Goal: Information Seeking & Learning: Learn about a topic

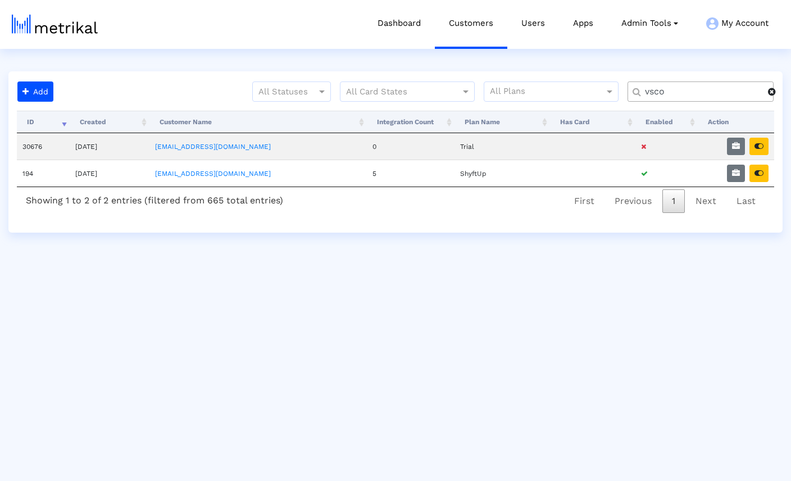
click at [771, 94] on span at bounding box center [772, 91] width 8 height 9
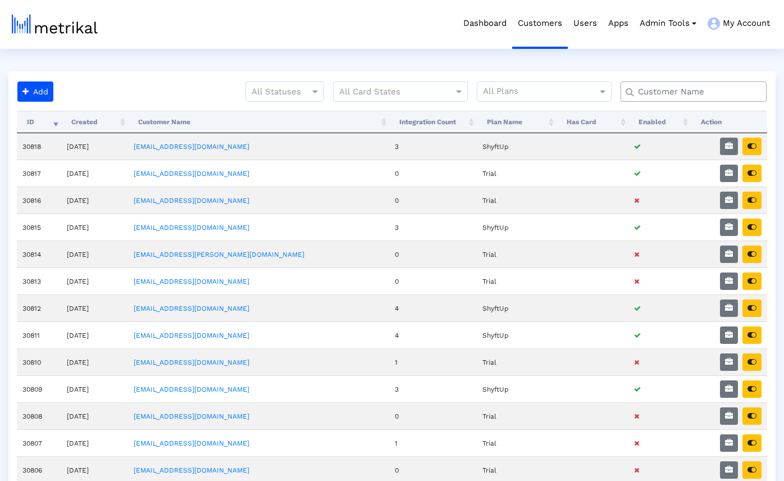
click at [710, 96] on input "text" at bounding box center [697, 92] width 132 height 12
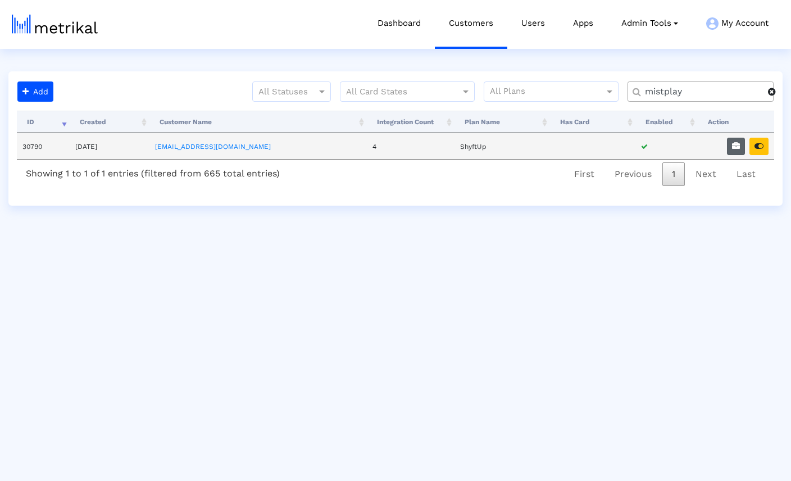
type input "mistplay"
click at [737, 143] on icon "button" at bounding box center [736, 146] width 8 height 8
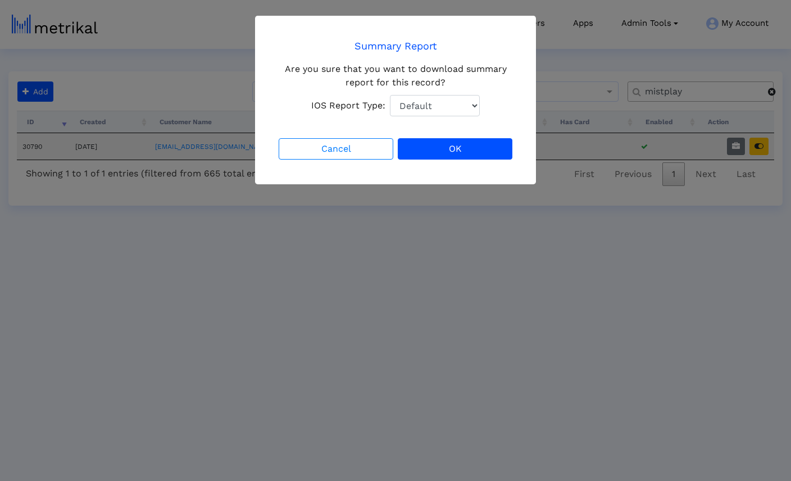
select select "1: 1"
click option "Total Downloads" at bounding box center [0, 0] width 0 height 0
click at [489, 153] on button "OK" at bounding box center [455, 148] width 115 height 21
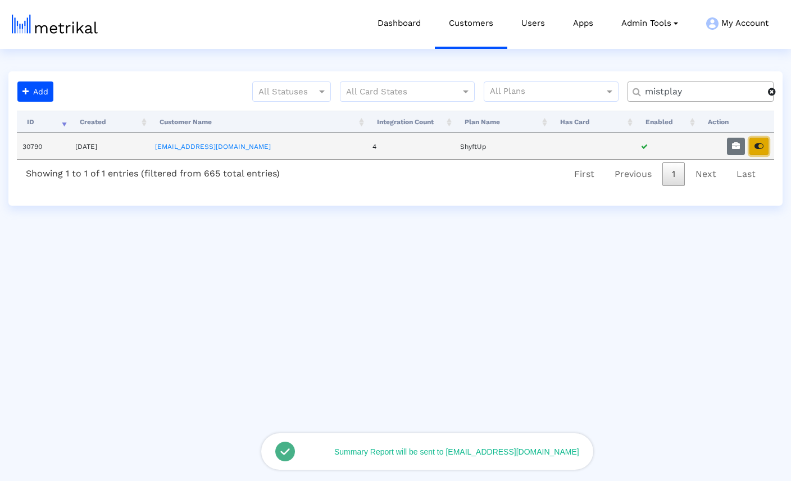
click at [762, 147] on icon "button" at bounding box center [759, 146] width 9 height 8
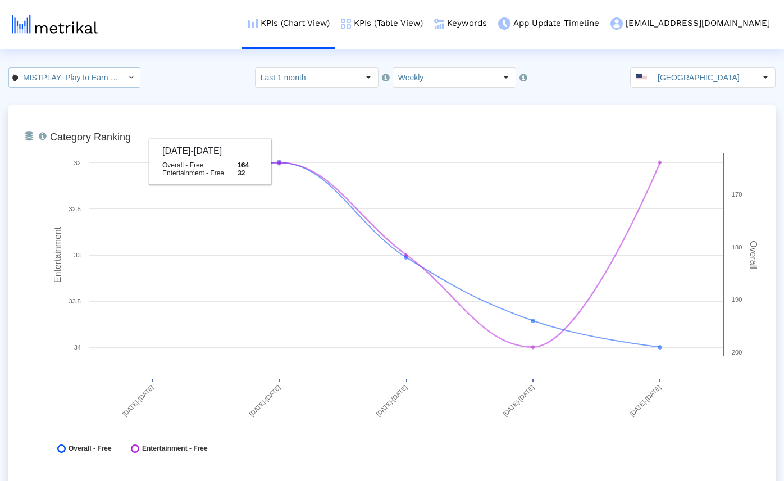
click at [101, 79] on input "MISTPLAY: Play to Earn Money < com.mistplay.mistplay >" at bounding box center [68, 77] width 101 height 19
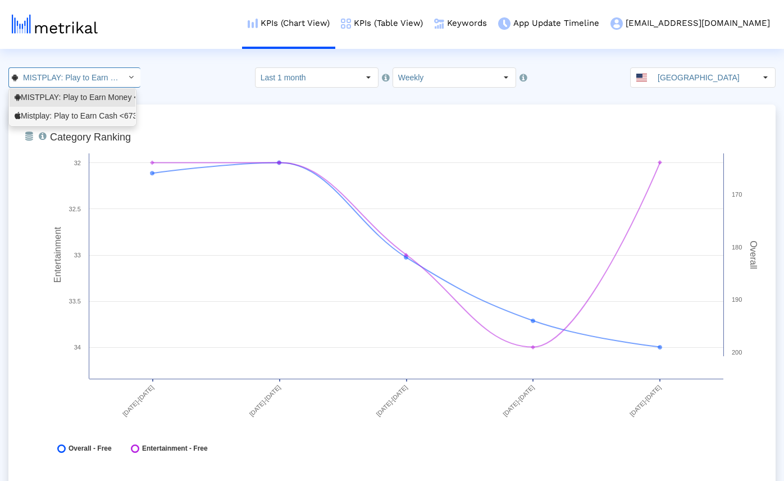
click at [69, 117] on div "Mistplay: Play to Earn Cash <6739352969>" at bounding box center [73, 116] width 116 height 11
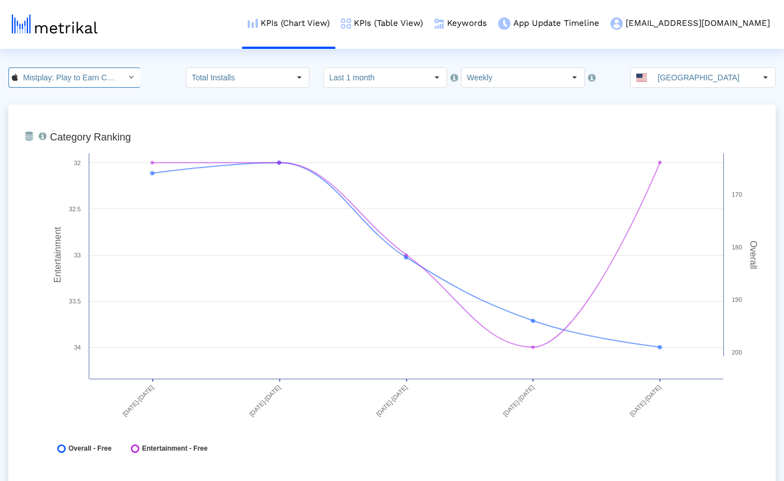
scroll to position [0, 66]
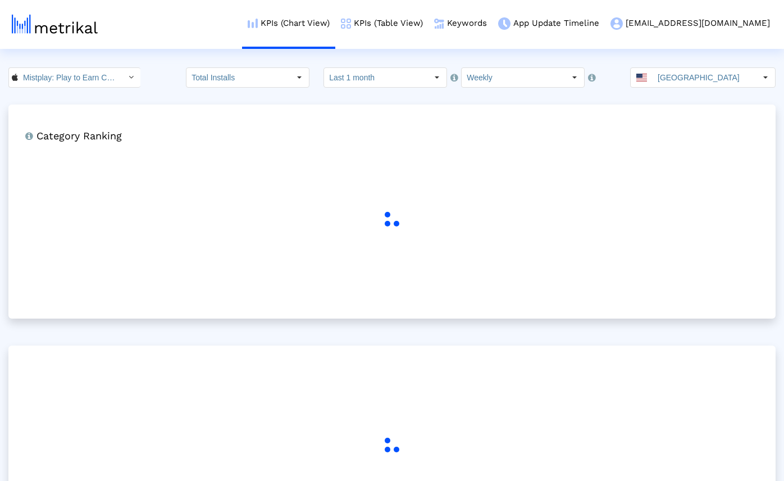
click at [170, 81] on div "Mistplay: Play to Earn Cash < 6739352969 > Pull down to refresh... Release to r…" at bounding box center [392, 77] width 784 height 20
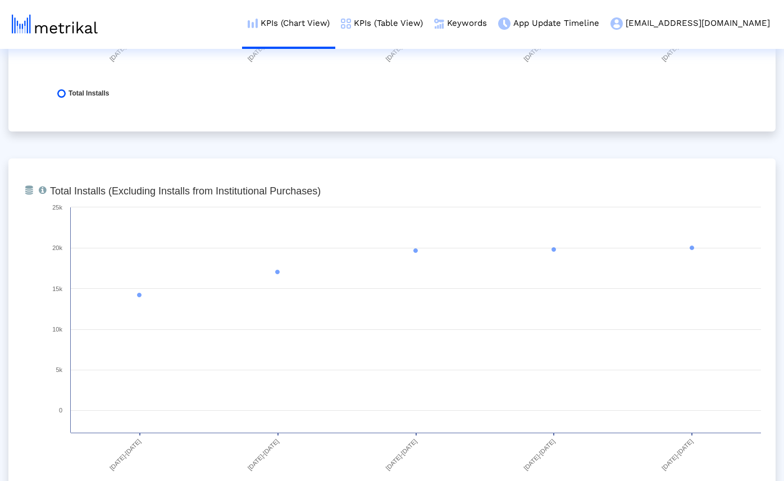
scroll to position [0, 0]
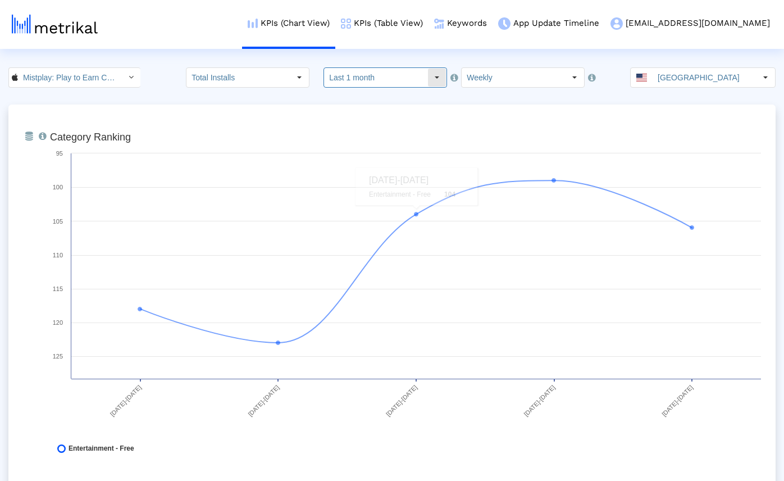
click at [392, 78] on input "Last 1 month" at bounding box center [375, 77] width 103 height 19
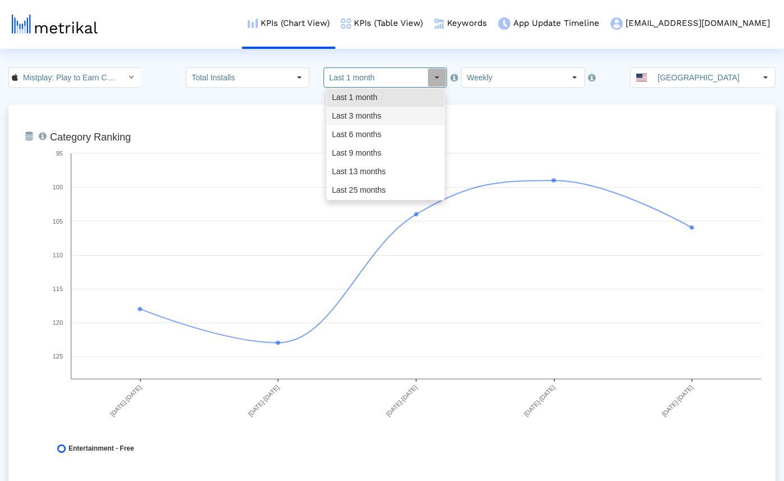
click at [366, 112] on div "Last 3 months" at bounding box center [385, 116] width 117 height 19
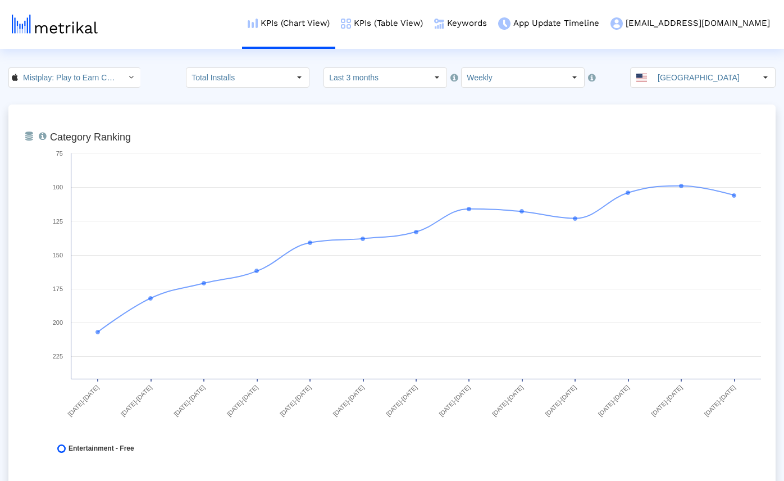
click at [166, 85] on div "Mistplay: Play to Earn Cash < 6739352969 > Pull down to refresh... Release to r…" at bounding box center [392, 77] width 784 height 20
click at [355, 74] on input "Last 3 months" at bounding box center [375, 77] width 103 height 19
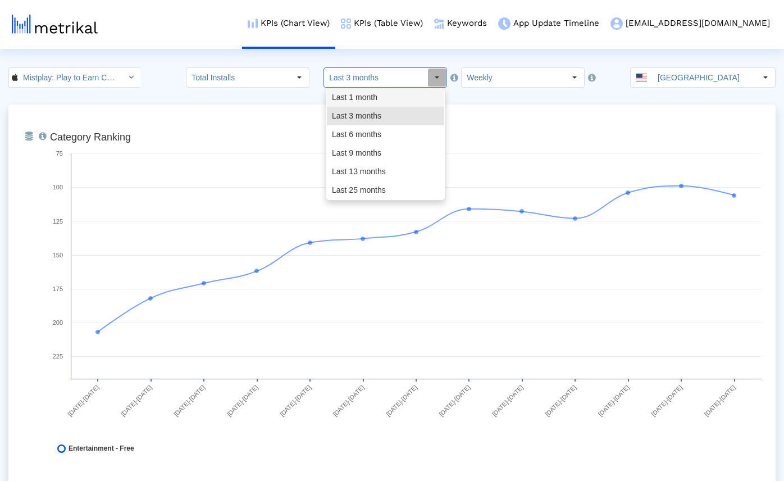
click at [355, 98] on div "Last 1 month" at bounding box center [385, 97] width 117 height 19
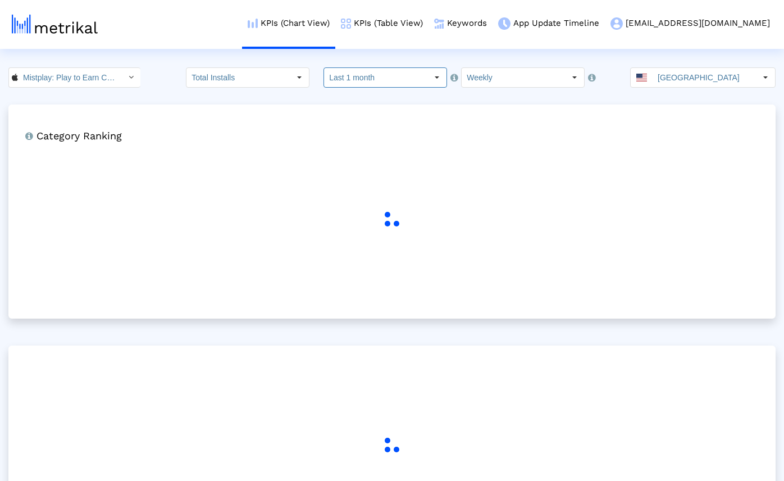
click at [309, 97] on crea-index "Mistplay: Play to Earn Cash < 6739352969 > Pull down to refresh... Release to r…" at bounding box center [392, 319] width 784 height 504
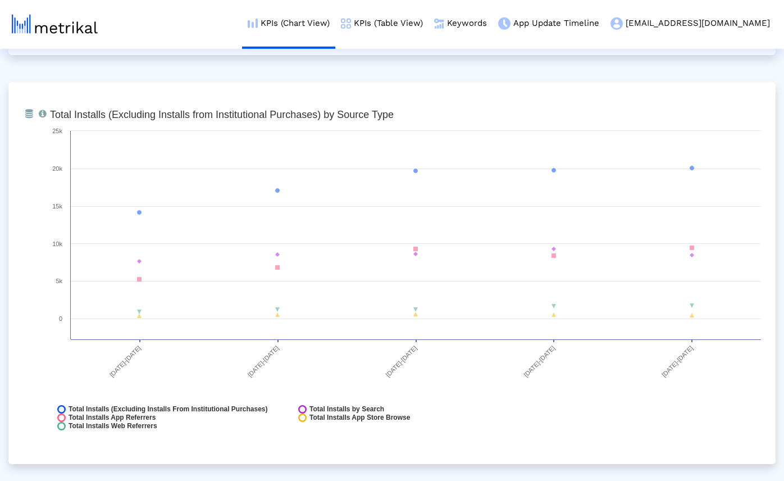
scroll to position [1268, 0]
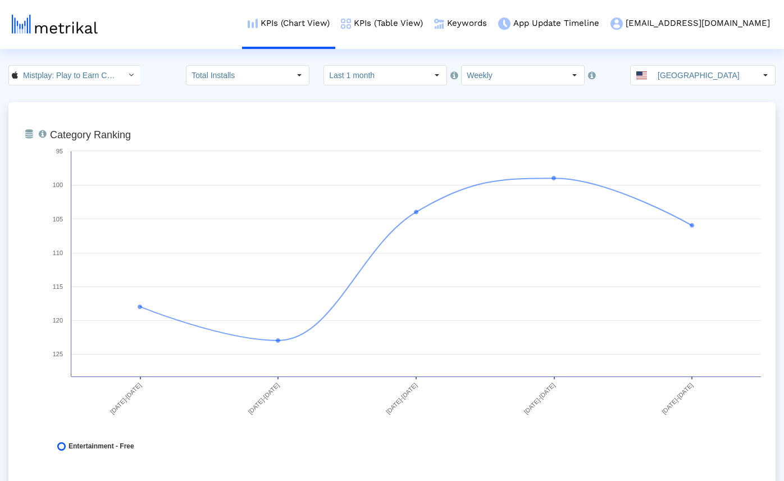
scroll to position [0, 0]
click at [186, 111] on div "From Database Ranking of the app in the Overall and Category Charts. Created wi…" at bounding box center [392, 296] width 768 height 382
click at [77, 76] on input "Mistplay: Play to Earn Cash < 6739352969 >" at bounding box center [68, 77] width 101 height 19
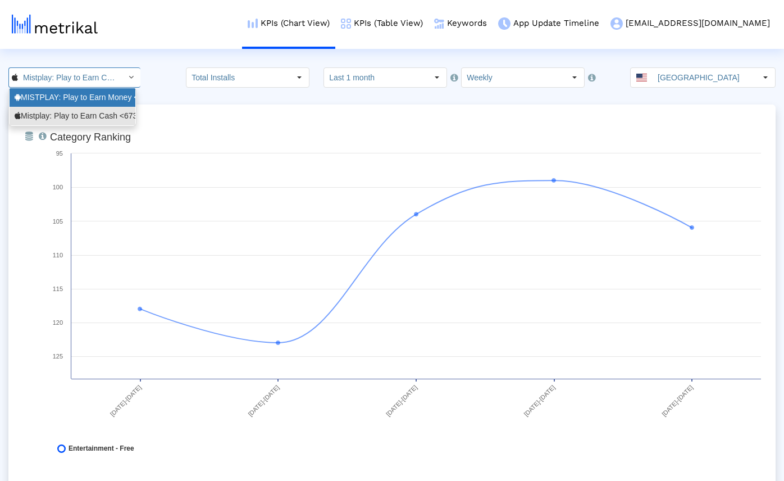
click at [68, 97] on div "MISTPLAY: Play to Earn Money <com.mistplay.mistplay>" at bounding box center [73, 97] width 116 height 11
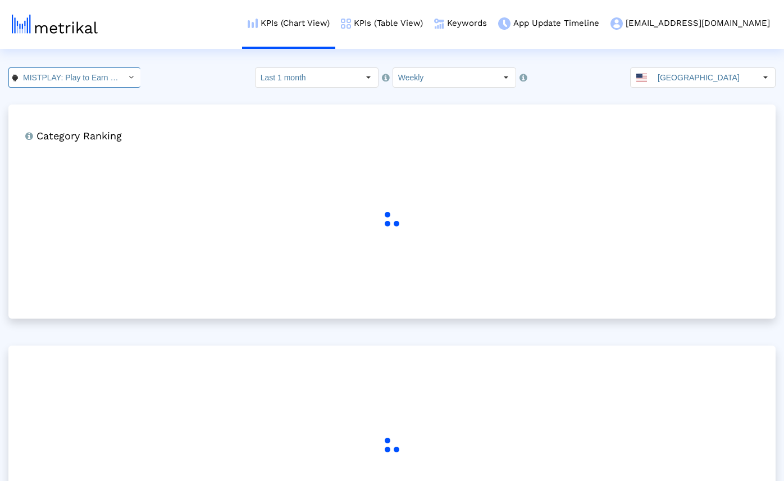
scroll to position [0, 114]
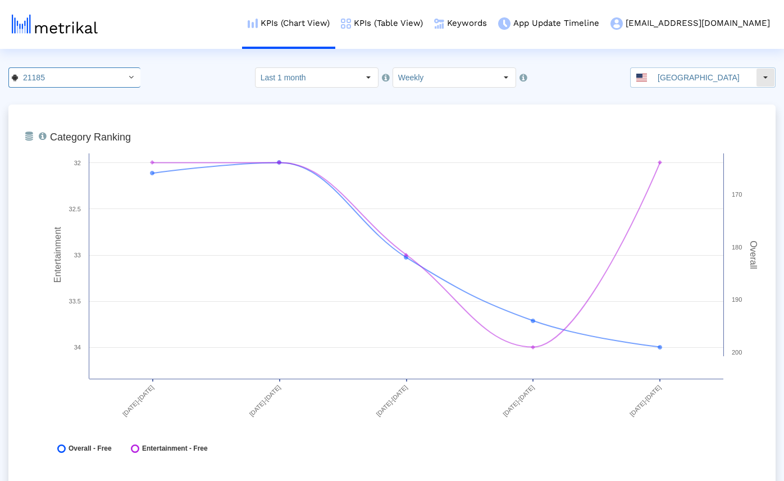
click at [675, 81] on input "[GEOGRAPHIC_DATA]" at bounding box center [704, 77] width 103 height 19
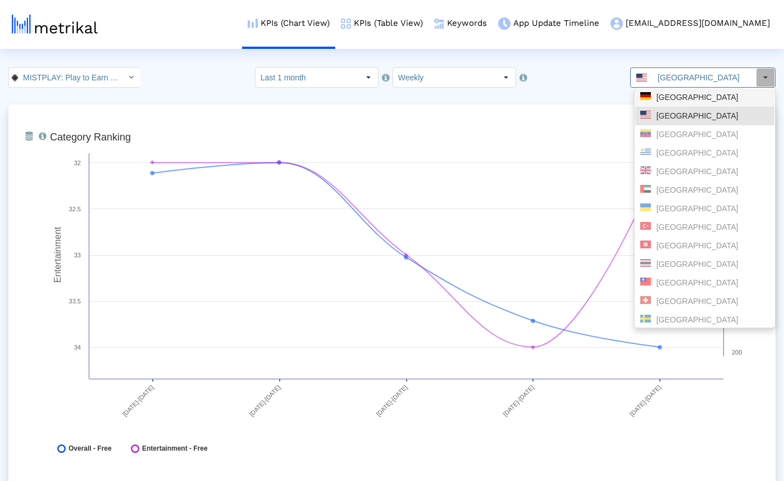
click at [677, 98] on div "[GEOGRAPHIC_DATA]" at bounding box center [705, 97] width 129 height 11
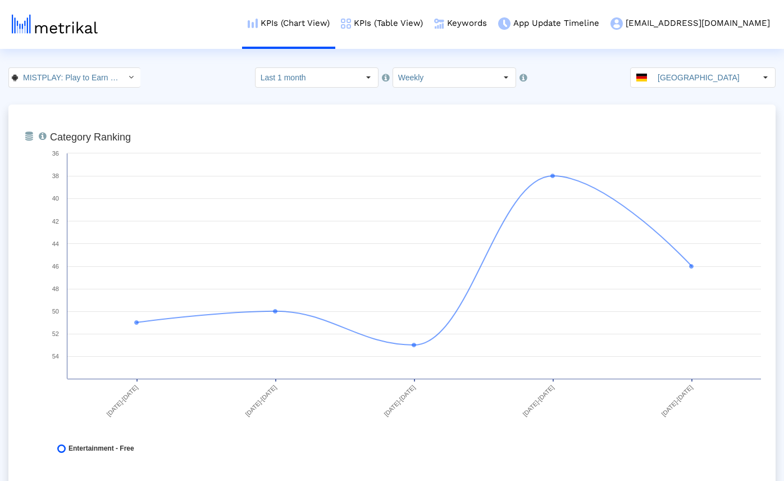
click at [170, 77] on div "MISTPLAY: Play to Earn Money < com.mistplay.mistplay > Pull down to refresh... …" at bounding box center [392, 77] width 784 height 20
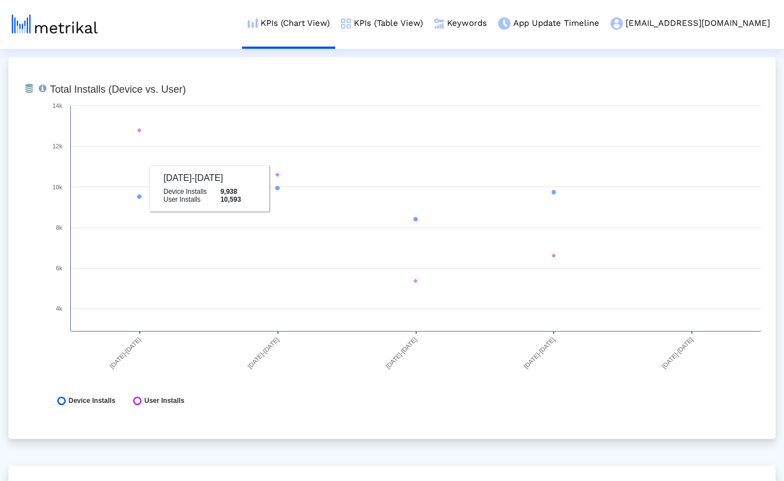
scroll to position [0, 0]
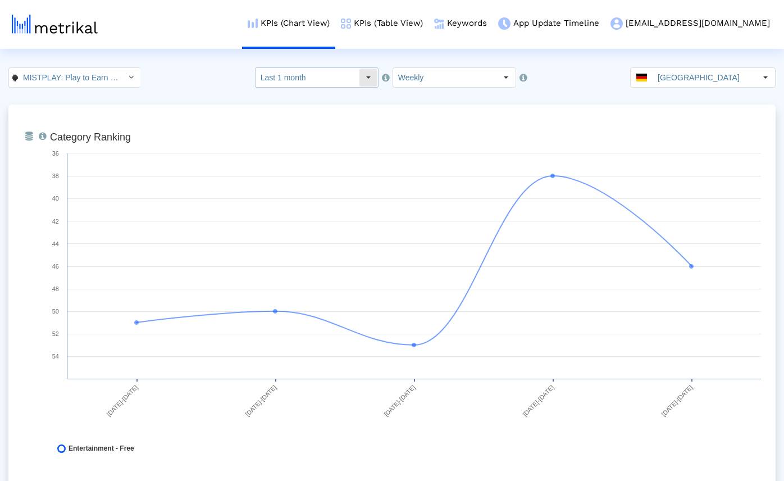
click at [355, 79] on input "Last 1 month" at bounding box center [307, 77] width 103 height 19
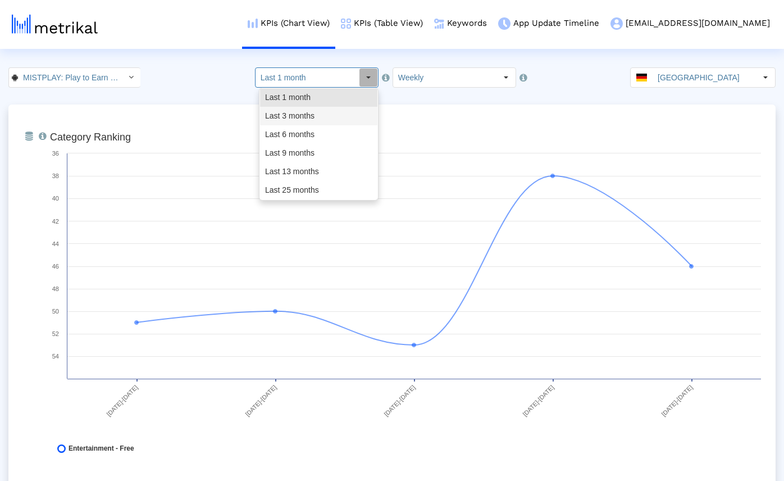
click at [324, 112] on div "Last 3 months" at bounding box center [318, 116] width 117 height 19
type input "Last 3 months"
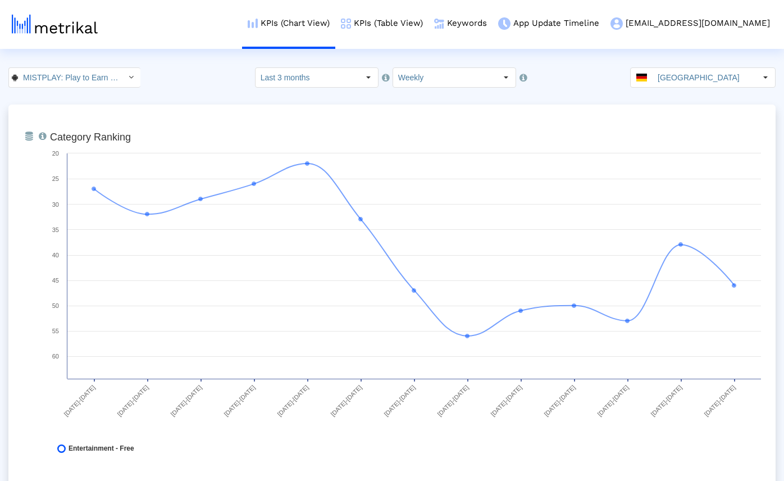
click at [182, 70] on div "MISTPLAY: Play to Earn Money < com.mistplay.mistplay > Pull down to refresh... …" at bounding box center [392, 77] width 784 height 20
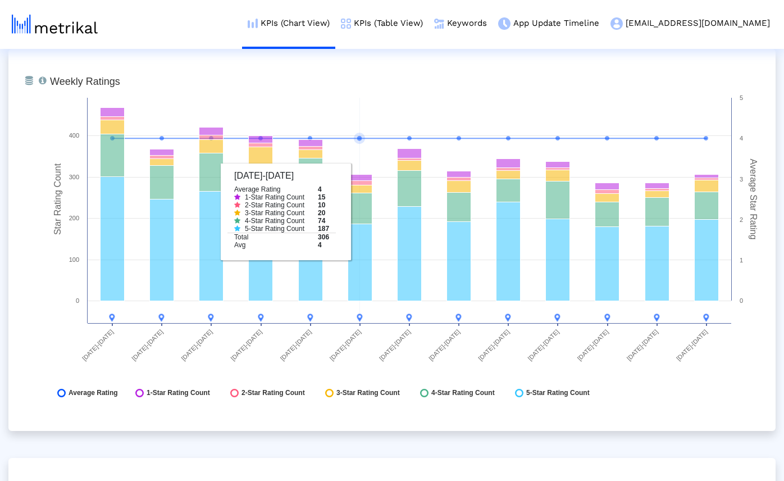
scroll to position [1706, 0]
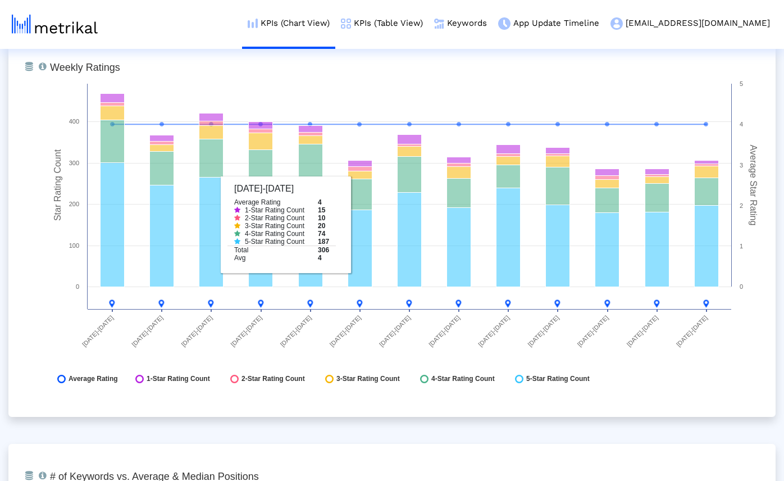
click at [511, 415] on div "From Database Total number of weekly/monthly ratings the app receives with a br…" at bounding box center [392, 226] width 768 height 382
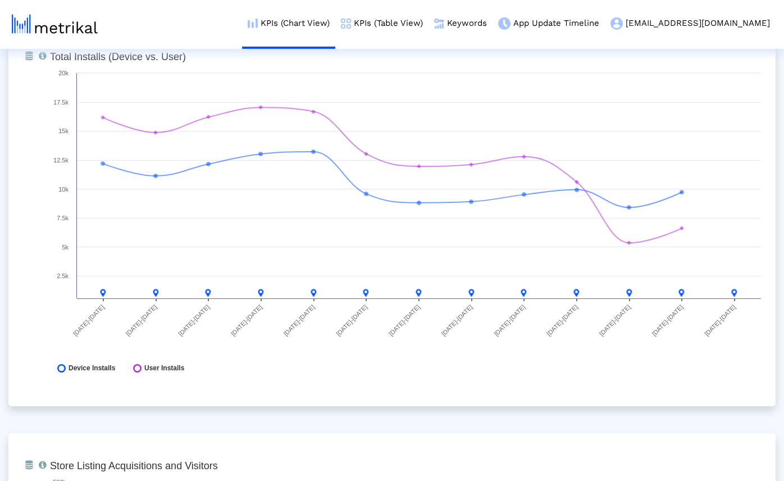
scroll to position [0, 0]
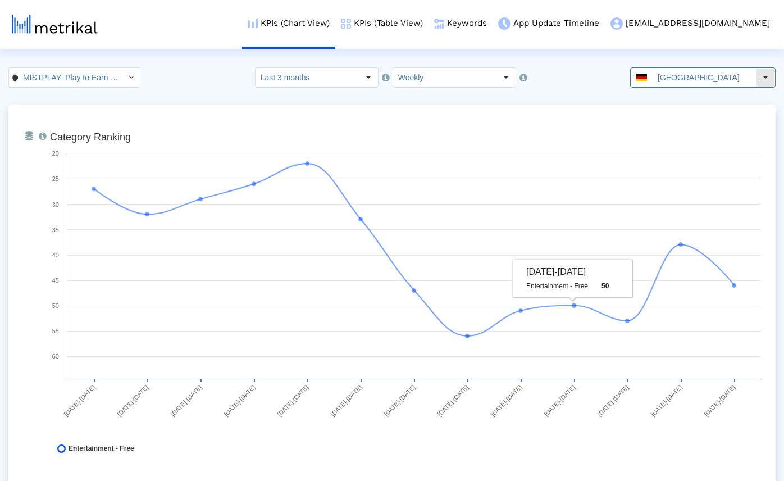
click at [714, 77] on input "[GEOGRAPHIC_DATA]" at bounding box center [704, 77] width 103 height 19
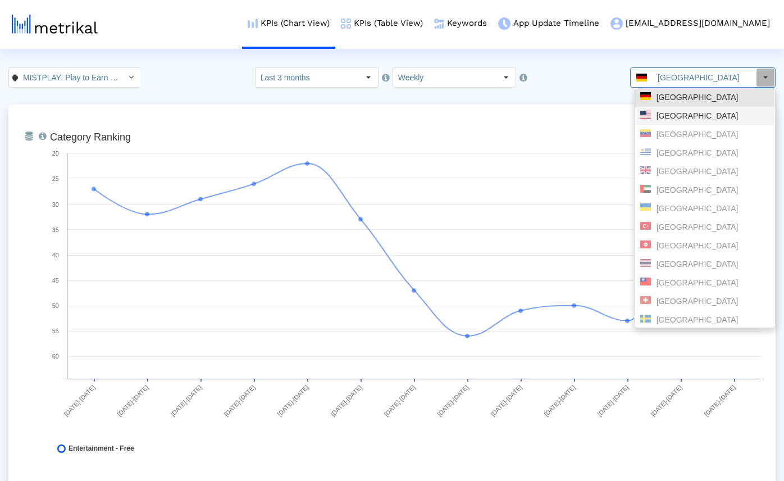
click at [669, 115] on div "[GEOGRAPHIC_DATA]" at bounding box center [705, 116] width 129 height 11
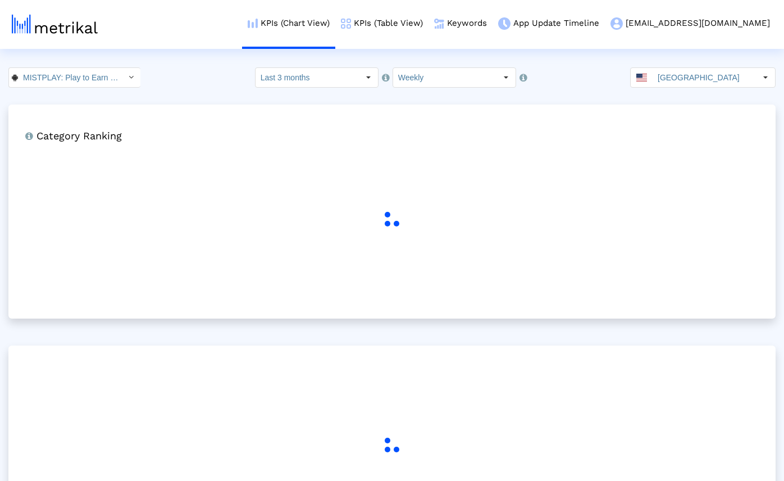
click at [197, 83] on div "MISTPLAY: Play to Earn Money < com.mistplay.mistplay > Pull down to refresh... …" at bounding box center [392, 77] width 784 height 20
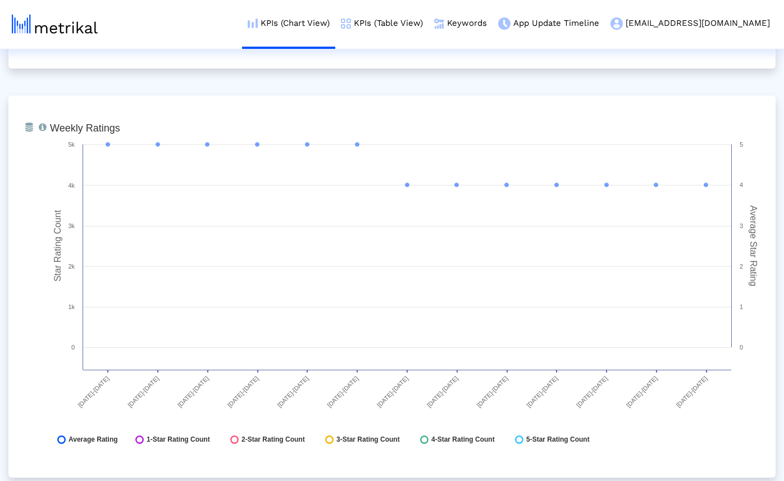
scroll to position [1645, 0]
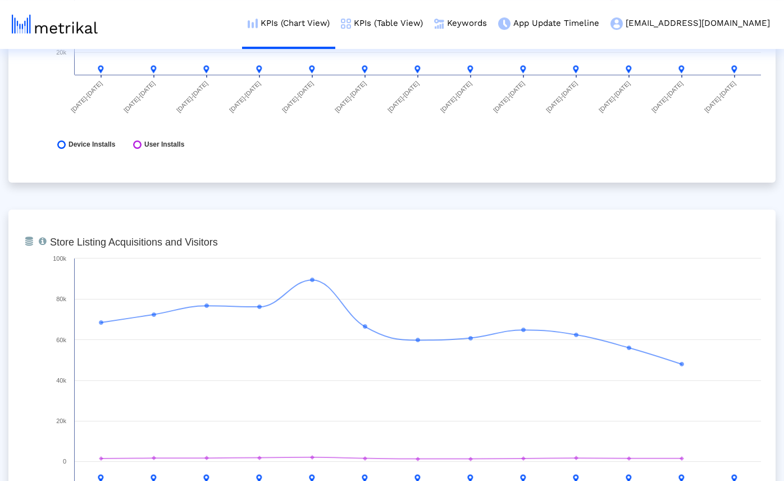
scroll to position [0, 0]
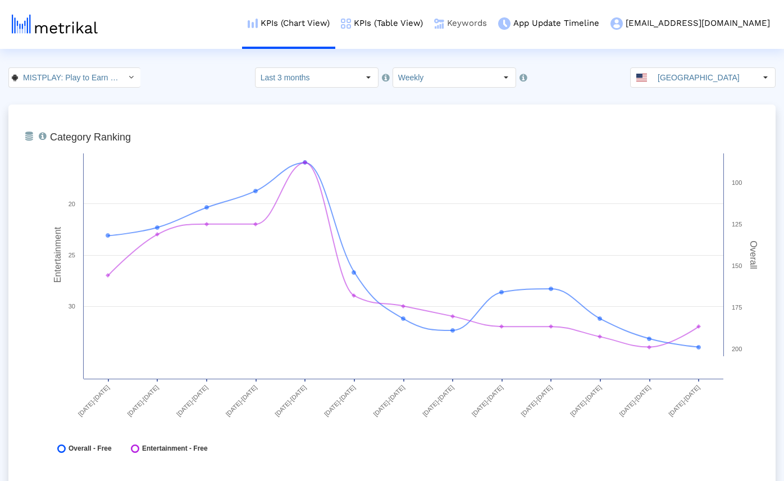
click at [471, 24] on link "Keywords" at bounding box center [461, 23] width 64 height 47
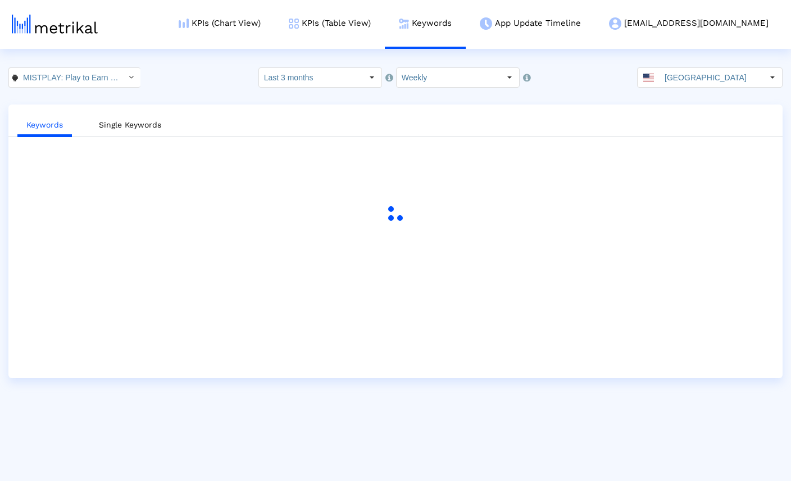
click at [210, 65] on html "KPIs (Chart View) KPIs (Table View) Keywords App Update Timeline [EMAIL_ADDRESS…" at bounding box center [395, 189] width 791 height 378
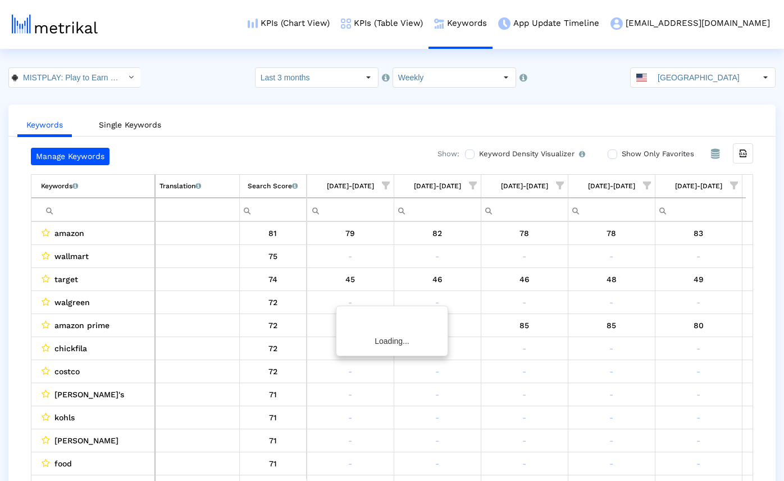
scroll to position [0, 693]
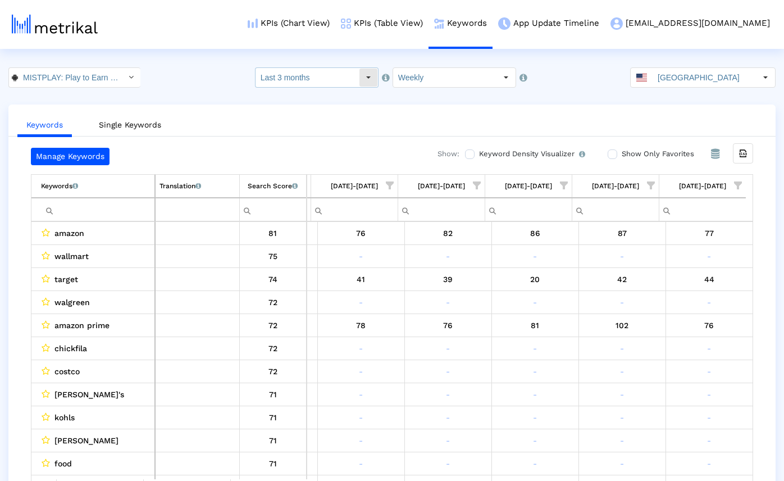
click at [346, 81] on input "Last 3 months" at bounding box center [307, 77] width 103 height 19
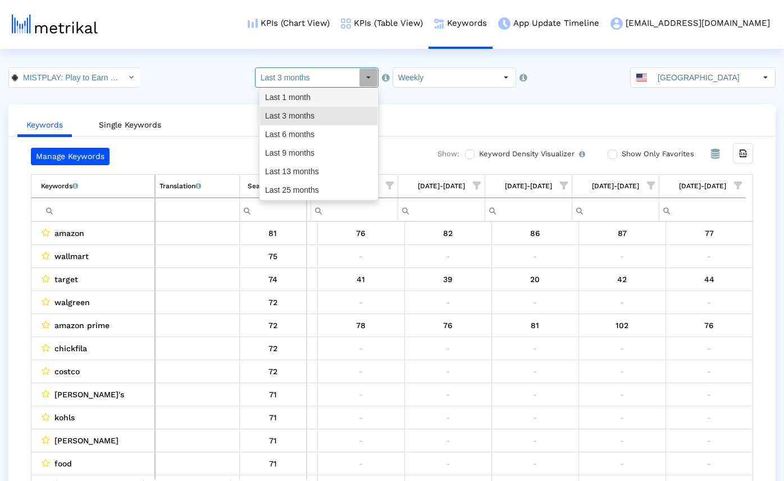
click at [338, 93] on div "Last 1 month" at bounding box center [318, 97] width 117 height 19
type input "Last 1 month"
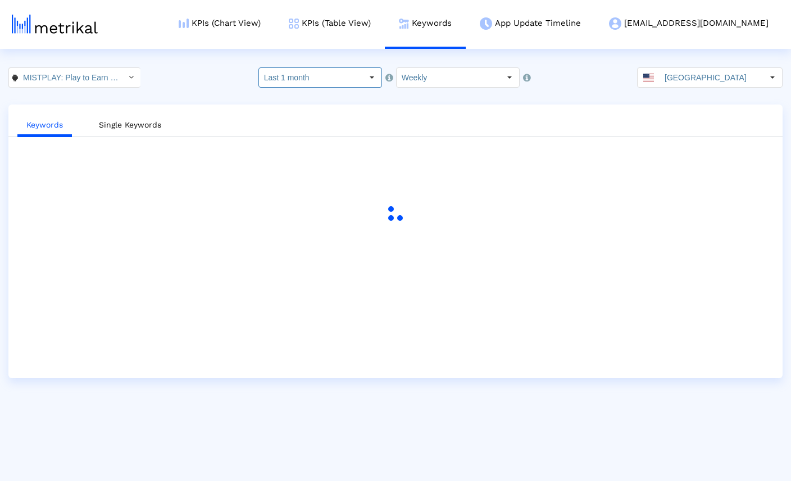
click at [199, 76] on div "MISTPLAY: Play to Earn Money < com.mistplay.mistplay > Select how far back from…" at bounding box center [395, 77] width 791 height 20
click at [579, 77] on div "MISTPLAY: Play to Earn Money < com.mistplay.mistplay > Select how far back from…" at bounding box center [395, 77] width 791 height 20
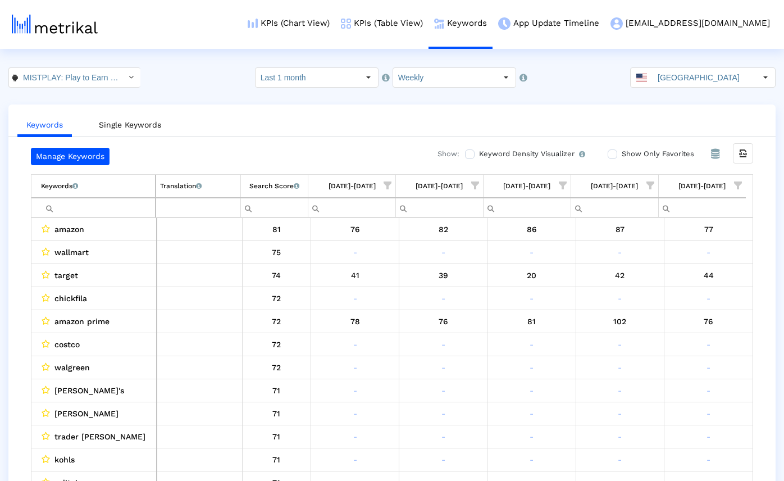
click at [612, 156] on input "Show Only Favorites" at bounding box center [611, 154] width 7 height 7
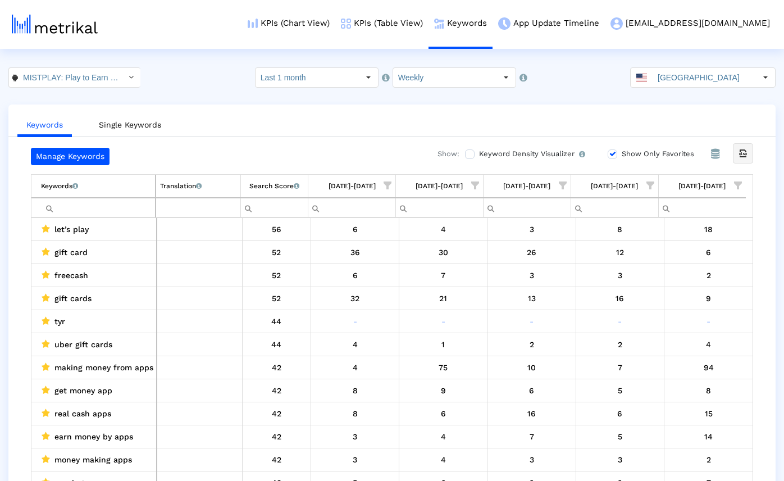
click at [743, 156] on icon "Export all data" at bounding box center [743, 153] width 10 height 10
click at [178, 69] on div "MISTPLAY: Play to Earn Money < com.mistplay.mistplay > Select how far back from…" at bounding box center [392, 77] width 784 height 20
click at [108, 79] on input "MISTPLAY: Play to Earn Money < com.mistplay.mistplay >" at bounding box center [68, 77] width 101 height 19
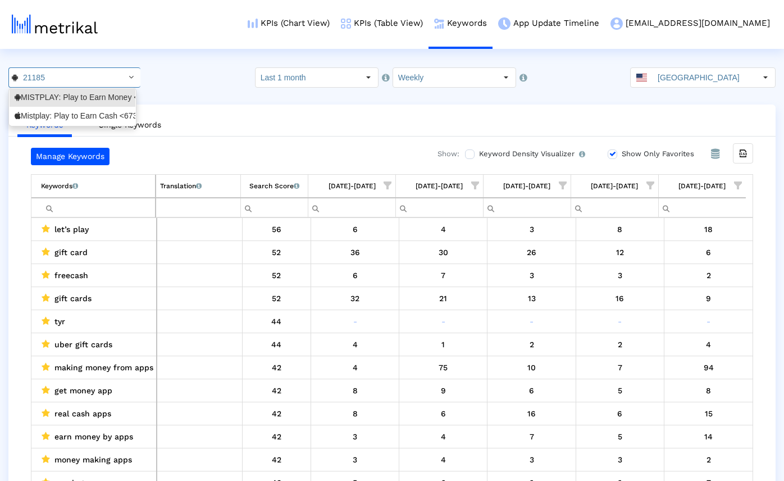
click at [175, 65] on html "KPIs (Chart View) KPIs (Table View) Keywords App Update Timeline [EMAIL_ADDRESS…" at bounding box center [392, 252] width 784 height 504
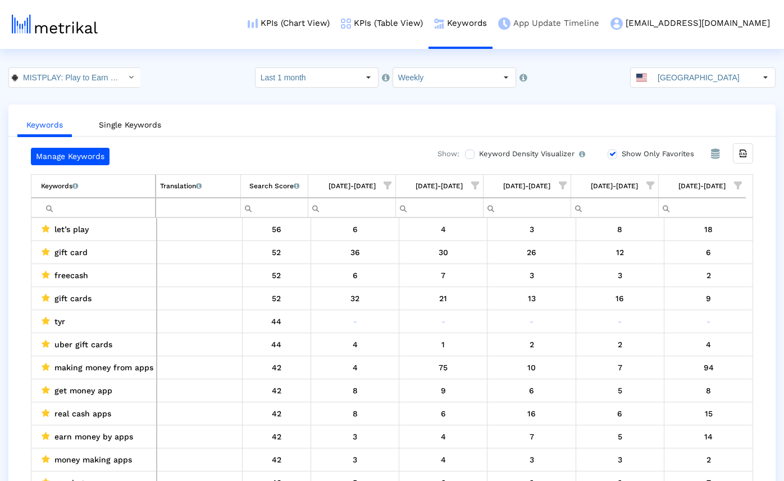
click at [568, 26] on link "App Update Timeline" at bounding box center [549, 23] width 112 height 47
